Goal: Information Seeking & Learning: Learn about a topic

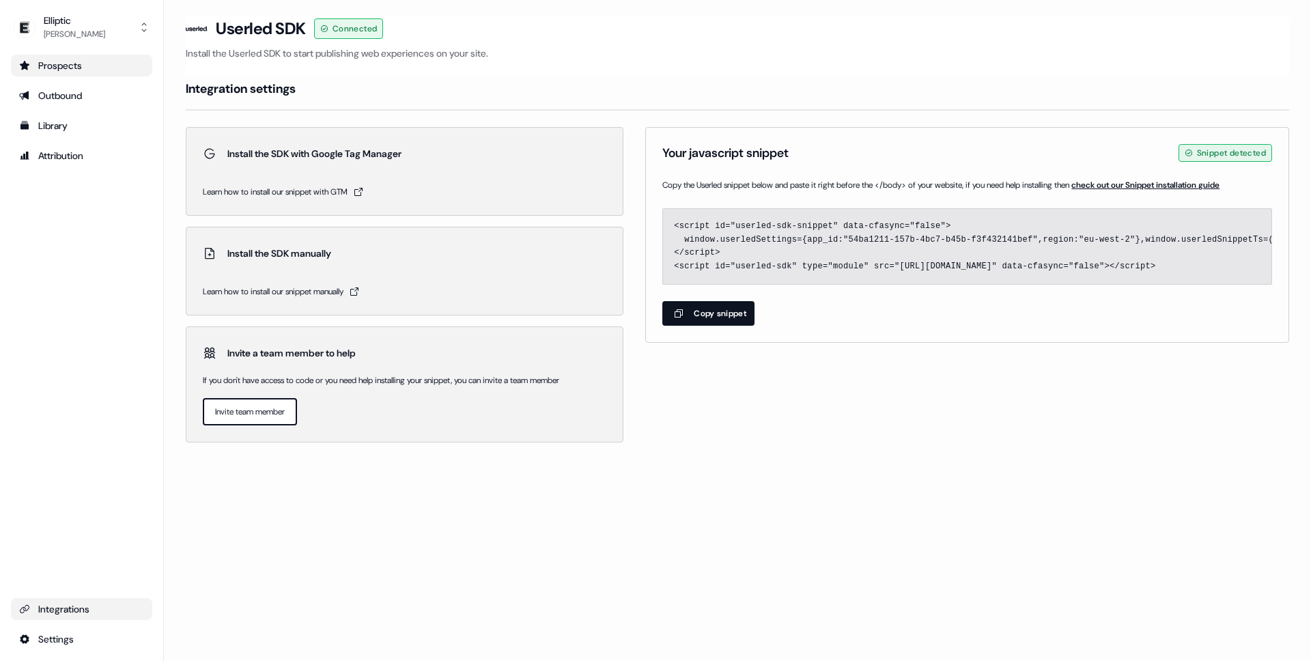
click at [81, 70] on div "Prospects" at bounding box center [81, 66] width 125 height 14
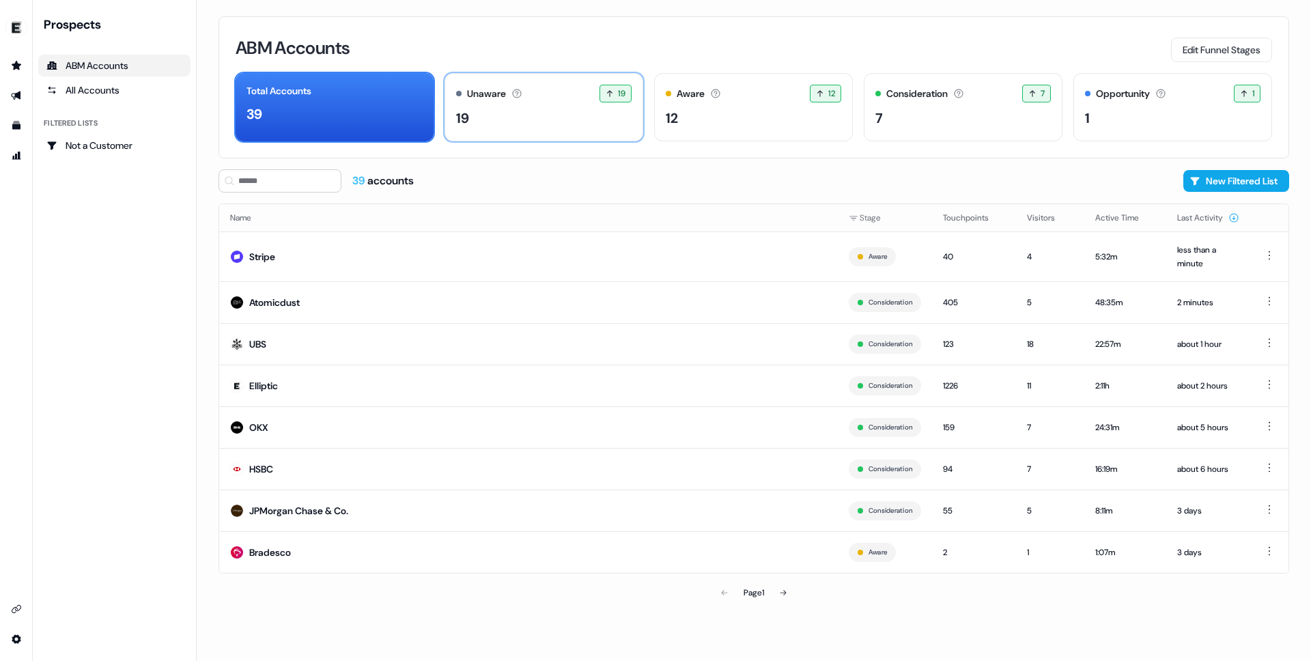
click at [507, 117] on div "19" at bounding box center [543, 118] width 175 height 20
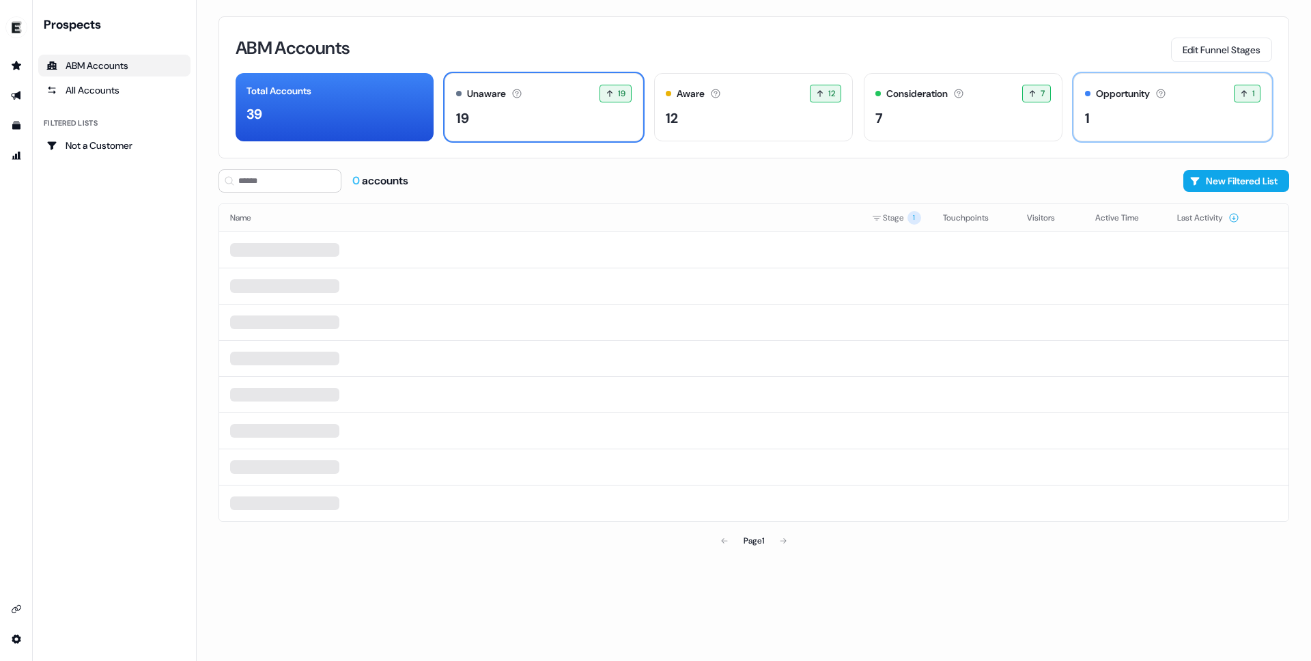
click at [1169, 123] on div "1" at bounding box center [1172, 118] width 175 height 20
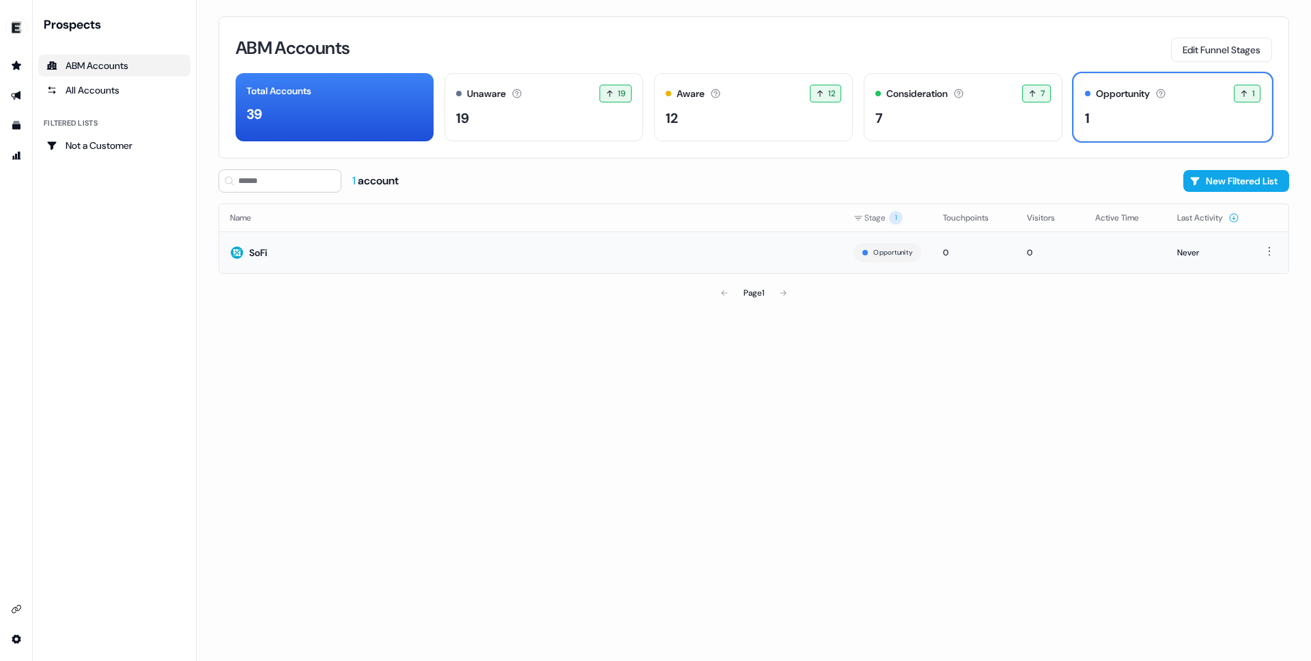
click at [329, 261] on td "SoFi" at bounding box center [530, 252] width 623 height 42
click at [132, 79] on link "All Accounts" at bounding box center [114, 90] width 152 height 22
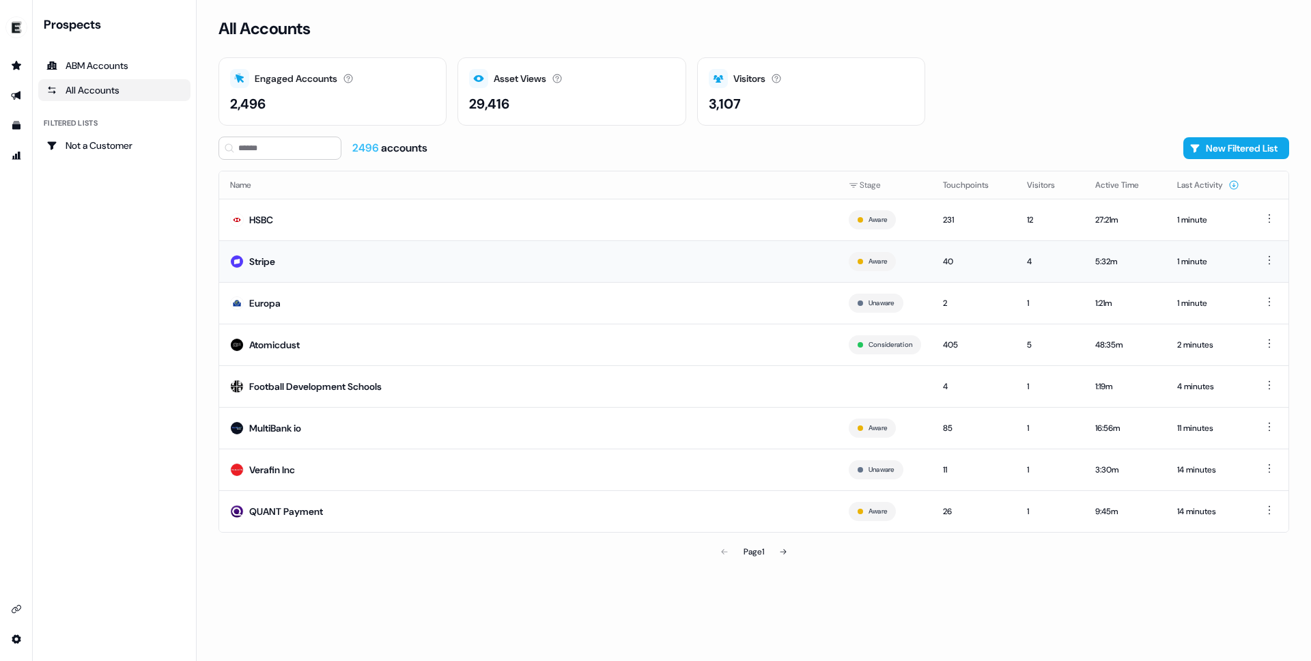
click at [426, 257] on td "Stripe" at bounding box center [528, 261] width 619 height 42
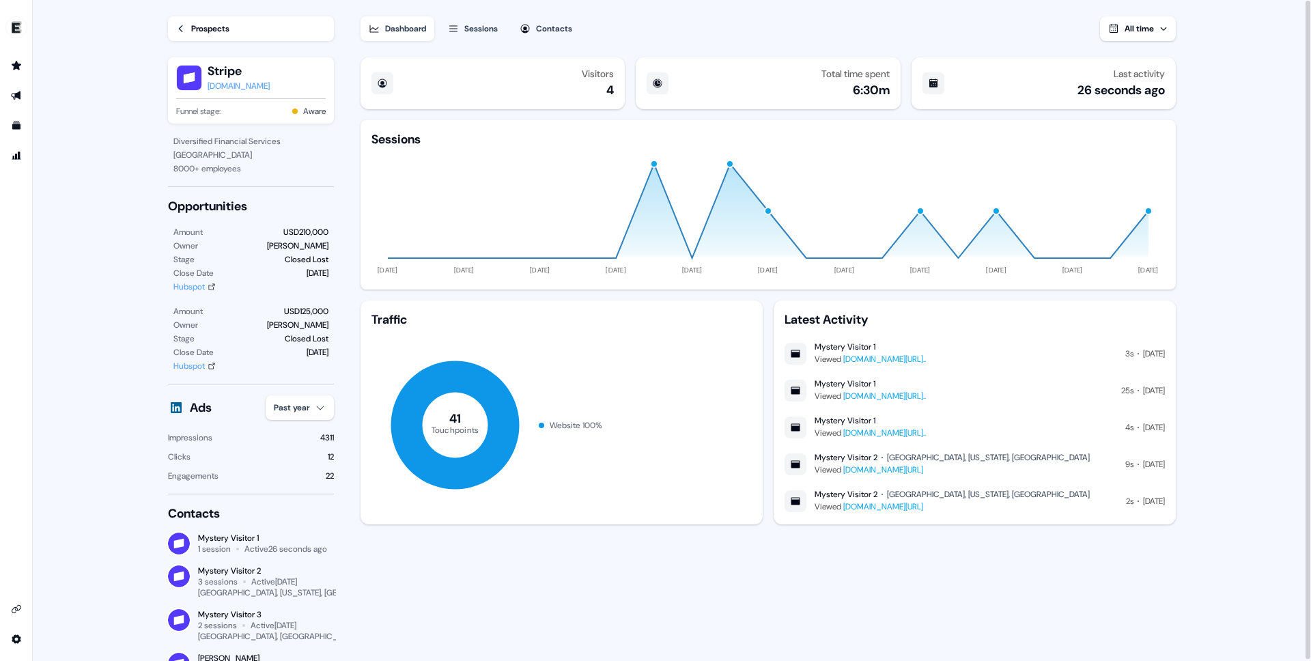
scroll to position [1, 0]
click at [241, 23] on link "Prospects" at bounding box center [251, 27] width 166 height 25
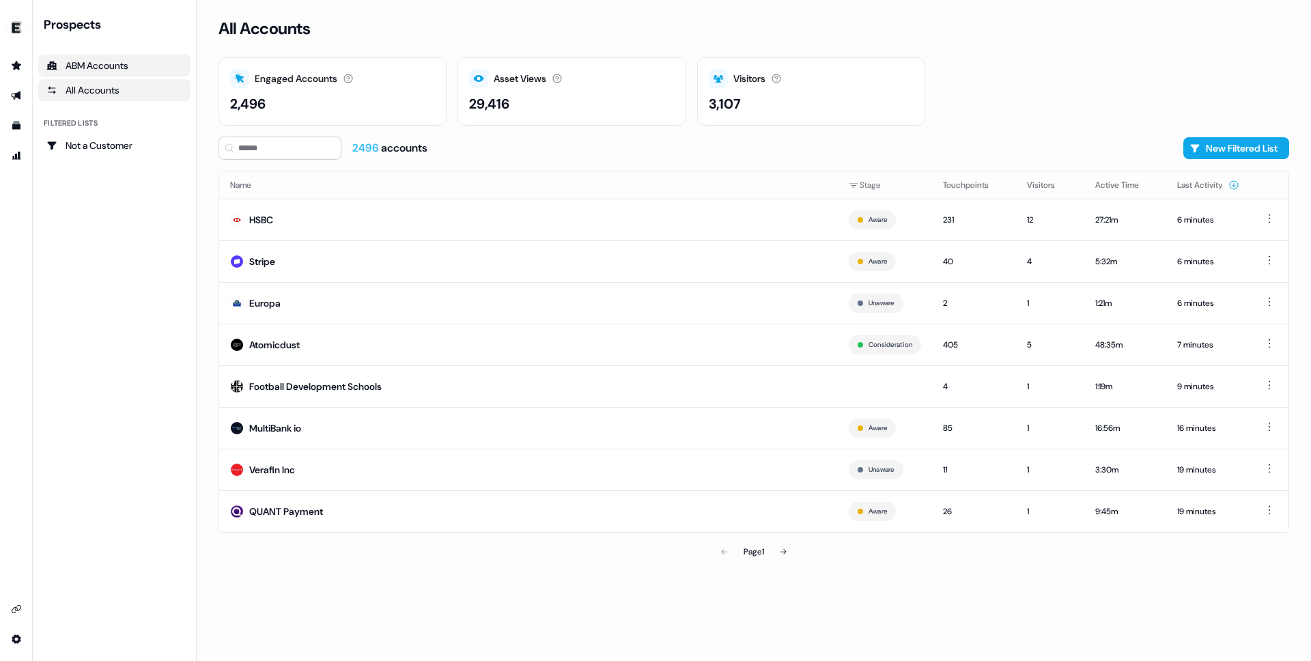
click at [103, 63] on div "ABM Accounts" at bounding box center [114, 66] width 136 height 14
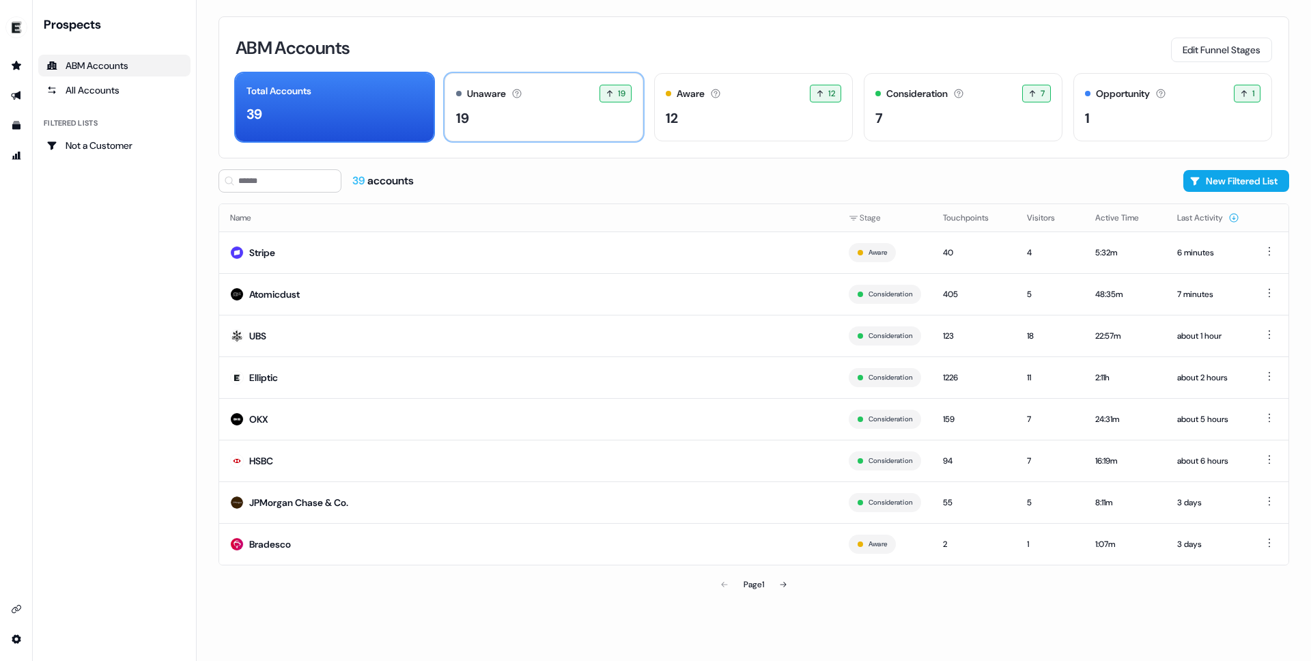
click at [543, 110] on div "19" at bounding box center [543, 118] width 175 height 20
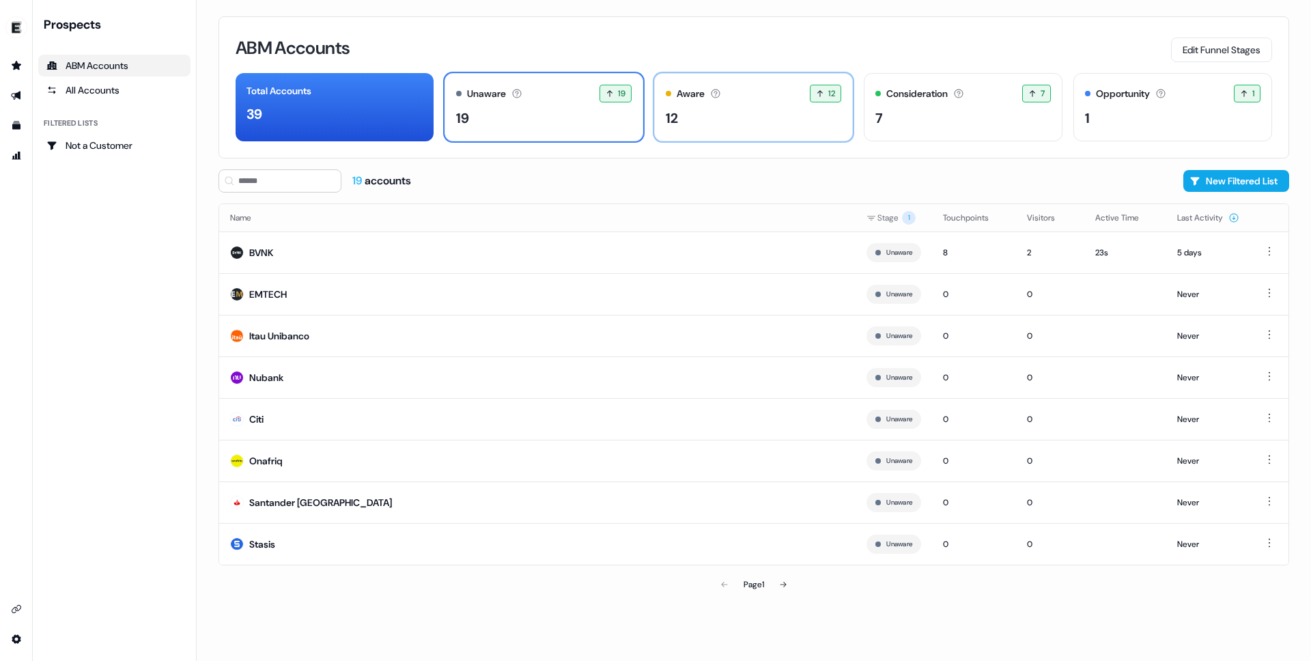
click at [715, 115] on div "12" at bounding box center [753, 118] width 175 height 20
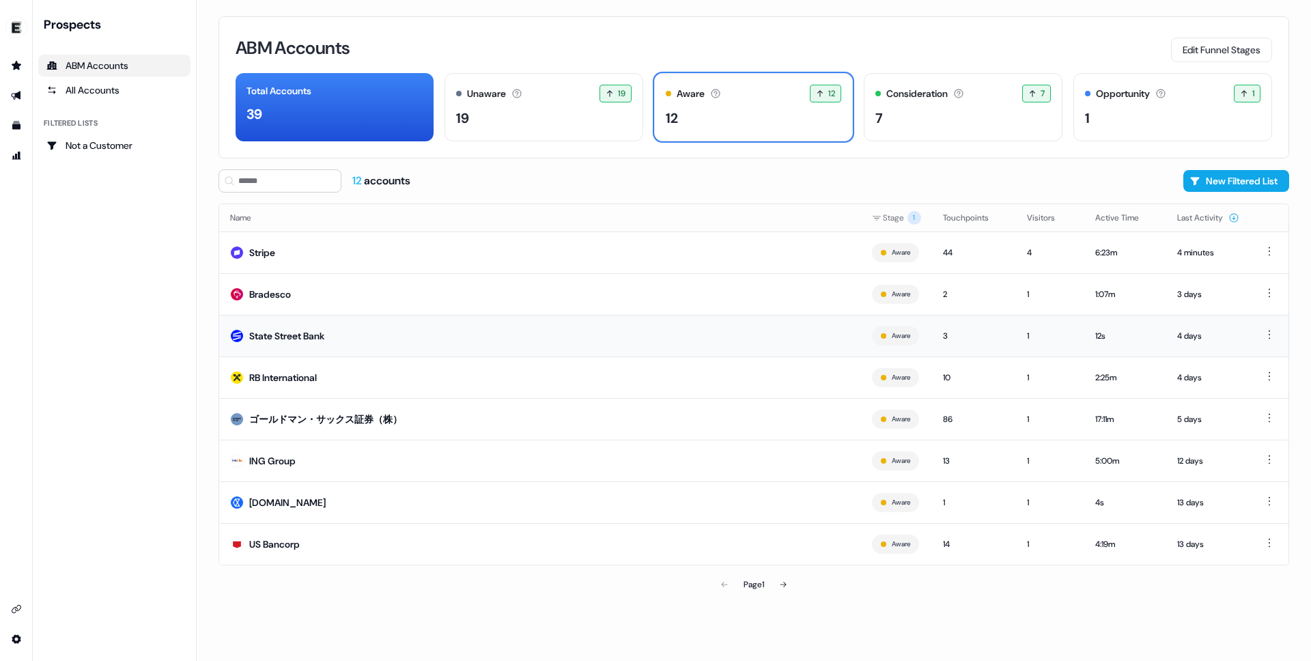
click at [385, 336] on td "State Street Bank" at bounding box center [540, 336] width 642 height 42
click at [459, 498] on td "[DOMAIN_NAME]" at bounding box center [540, 502] width 642 height 42
